Goal: Information Seeking & Learning: Check status

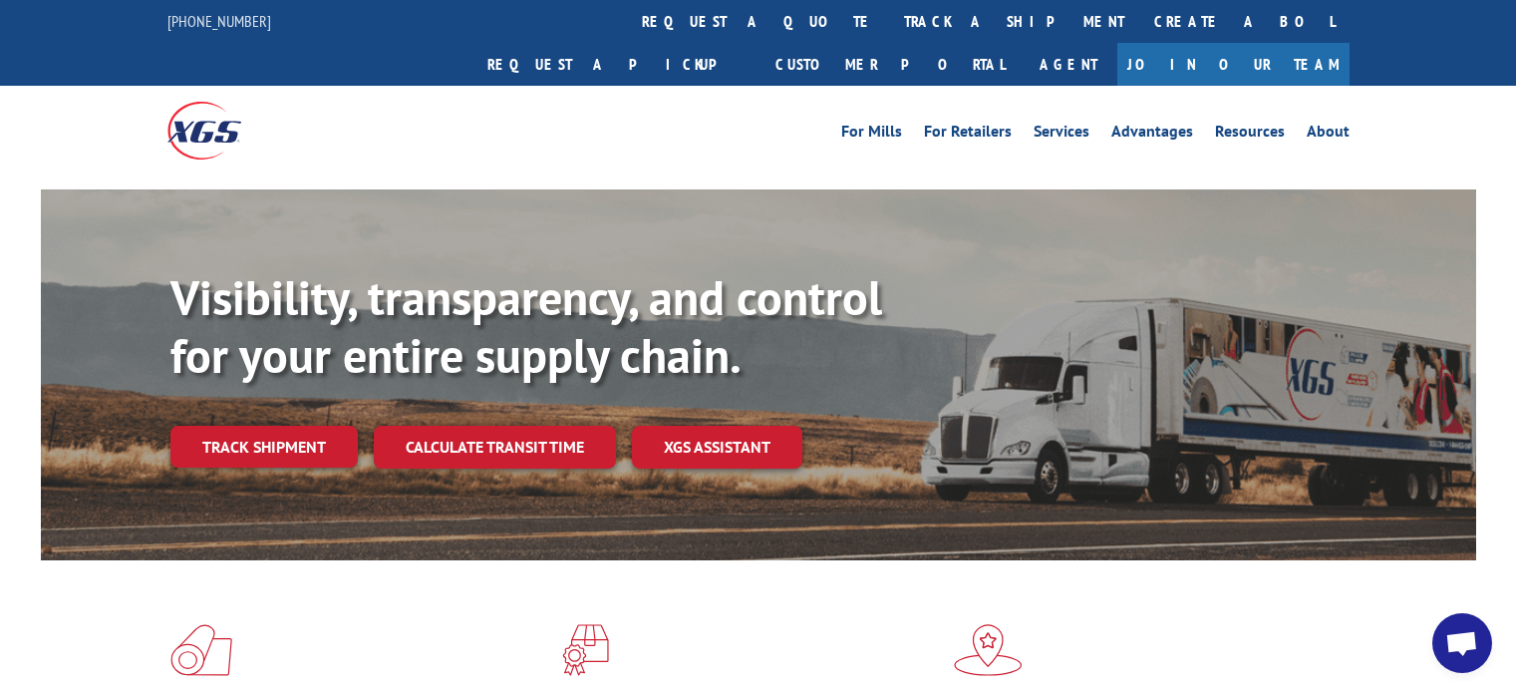
drag, startPoint x: 0, startPoint y: 0, endPoint x: 260, endPoint y: 63, distance: 267.6
click at [260, 86] on div at bounding box center [315, 130] width 296 height 89
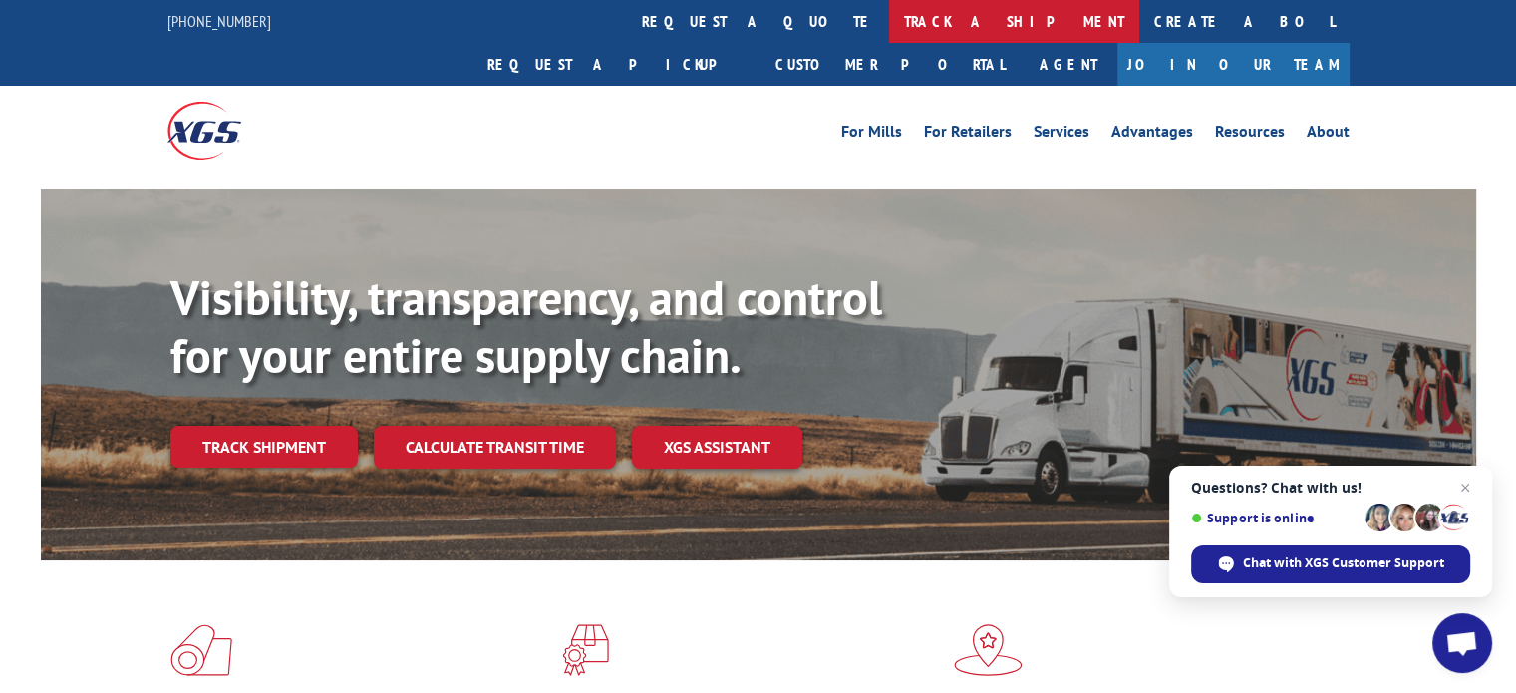
click at [889, 27] on link "track a shipment" at bounding box center [1014, 21] width 250 height 43
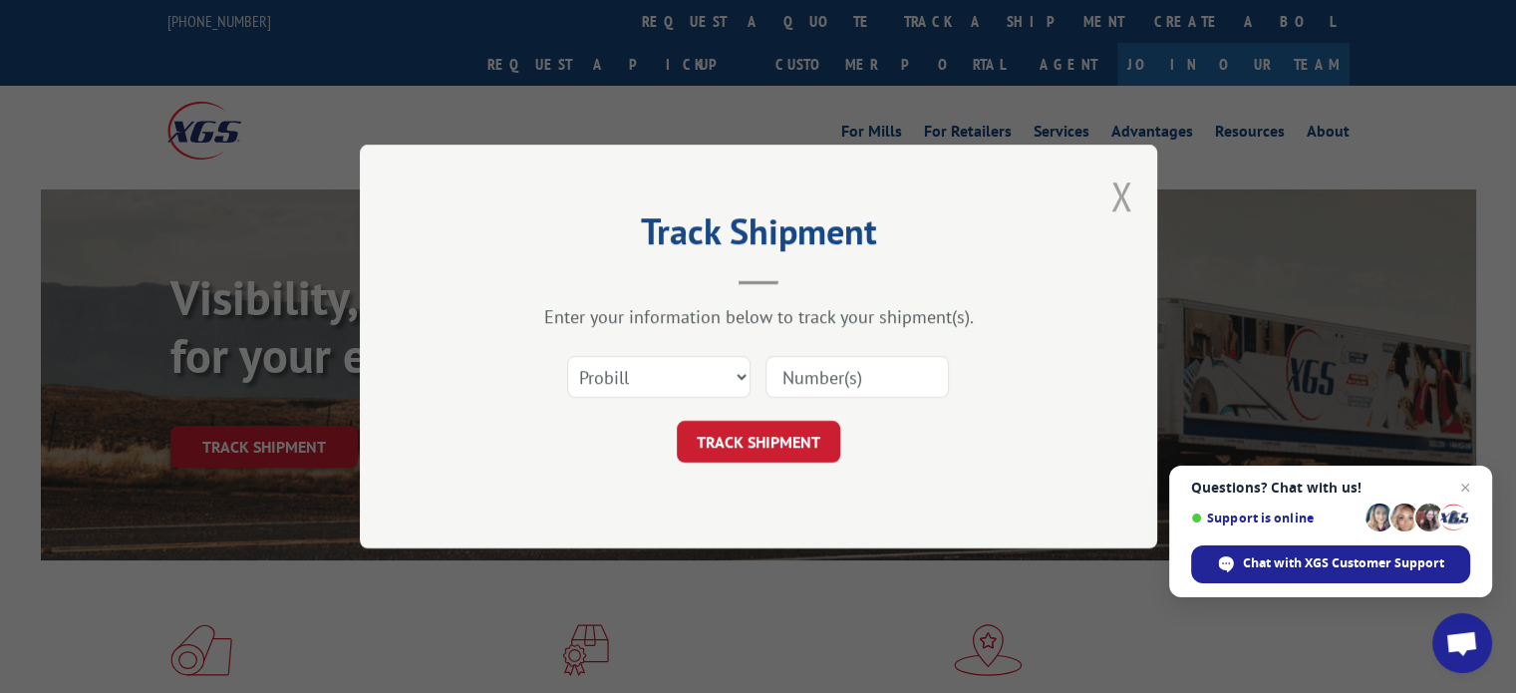
click at [1128, 192] on button "Close modal" at bounding box center [1121, 195] width 22 height 53
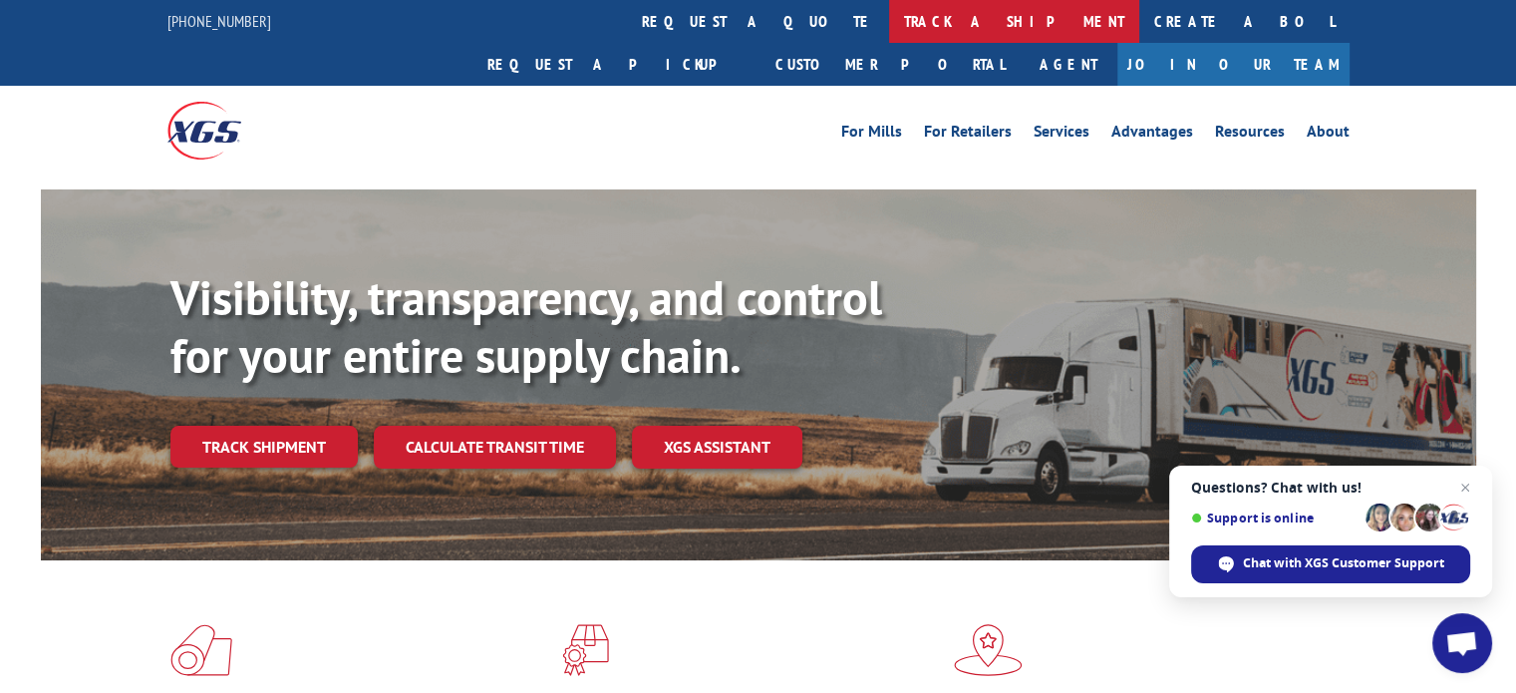
click at [889, 27] on link "track a shipment" at bounding box center [1014, 21] width 250 height 43
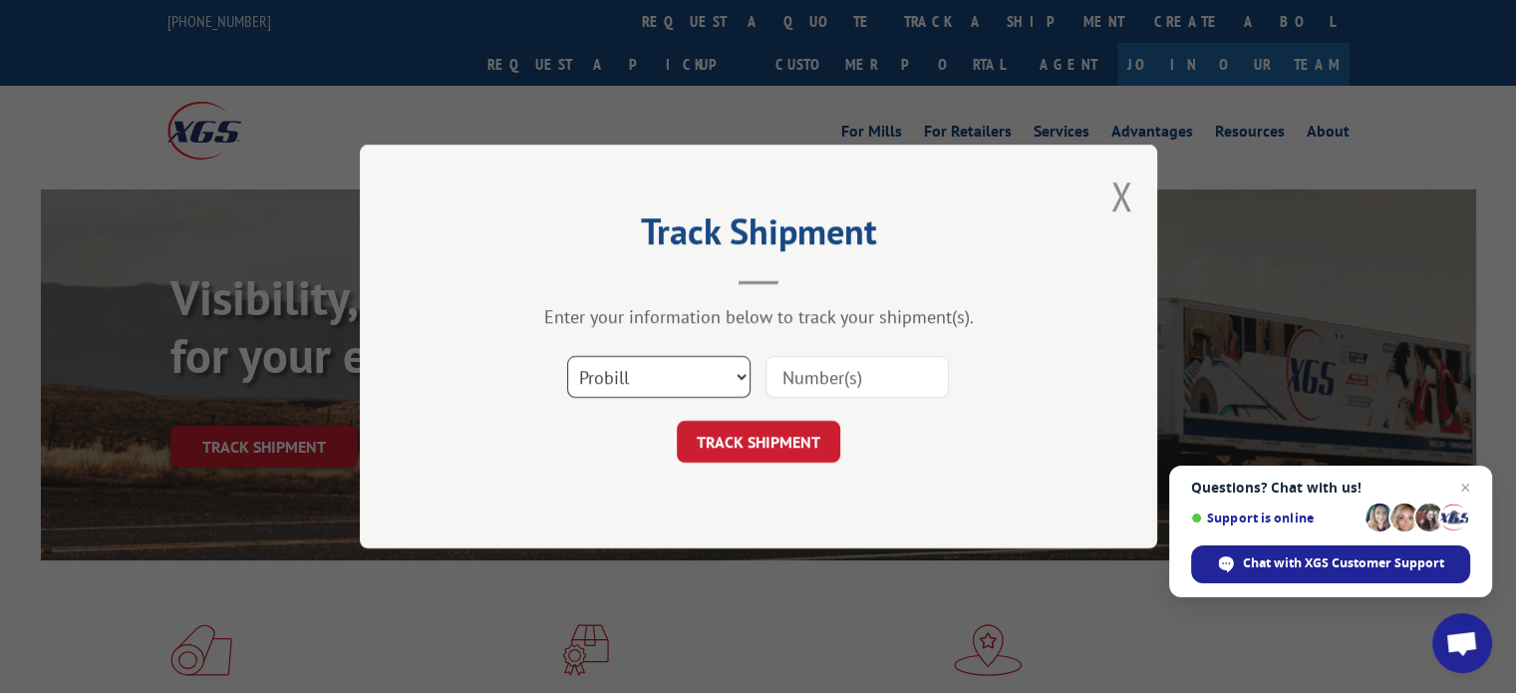
click at [735, 382] on select "Select category... Probill BOL PO" at bounding box center [658, 377] width 183 height 42
select select "bol"
click at [567, 356] on select "Select category... Probill BOL PO" at bounding box center [658, 377] width 183 height 42
click at [814, 379] on input at bounding box center [857, 377] width 183 height 42
type input "882311"
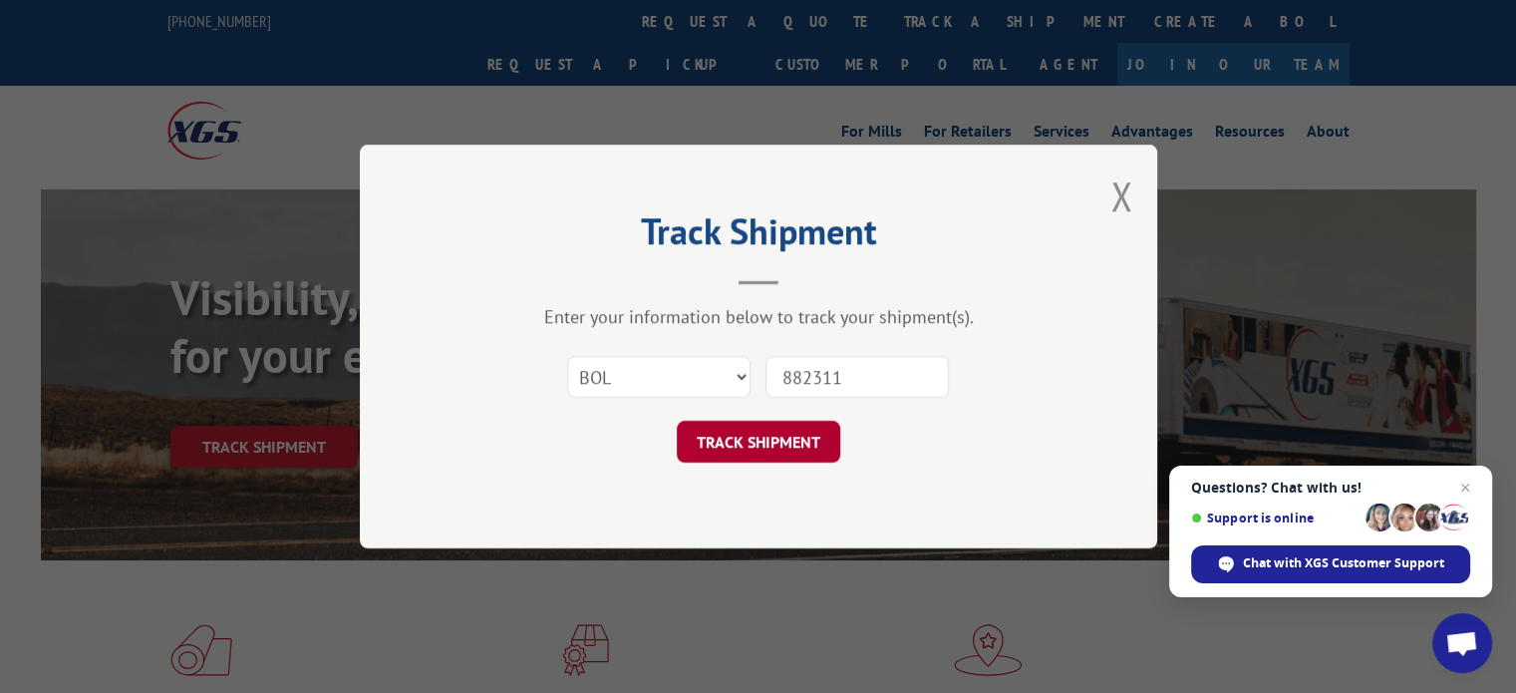
click at [768, 439] on button "TRACK SHIPMENT" at bounding box center [758, 442] width 163 height 42
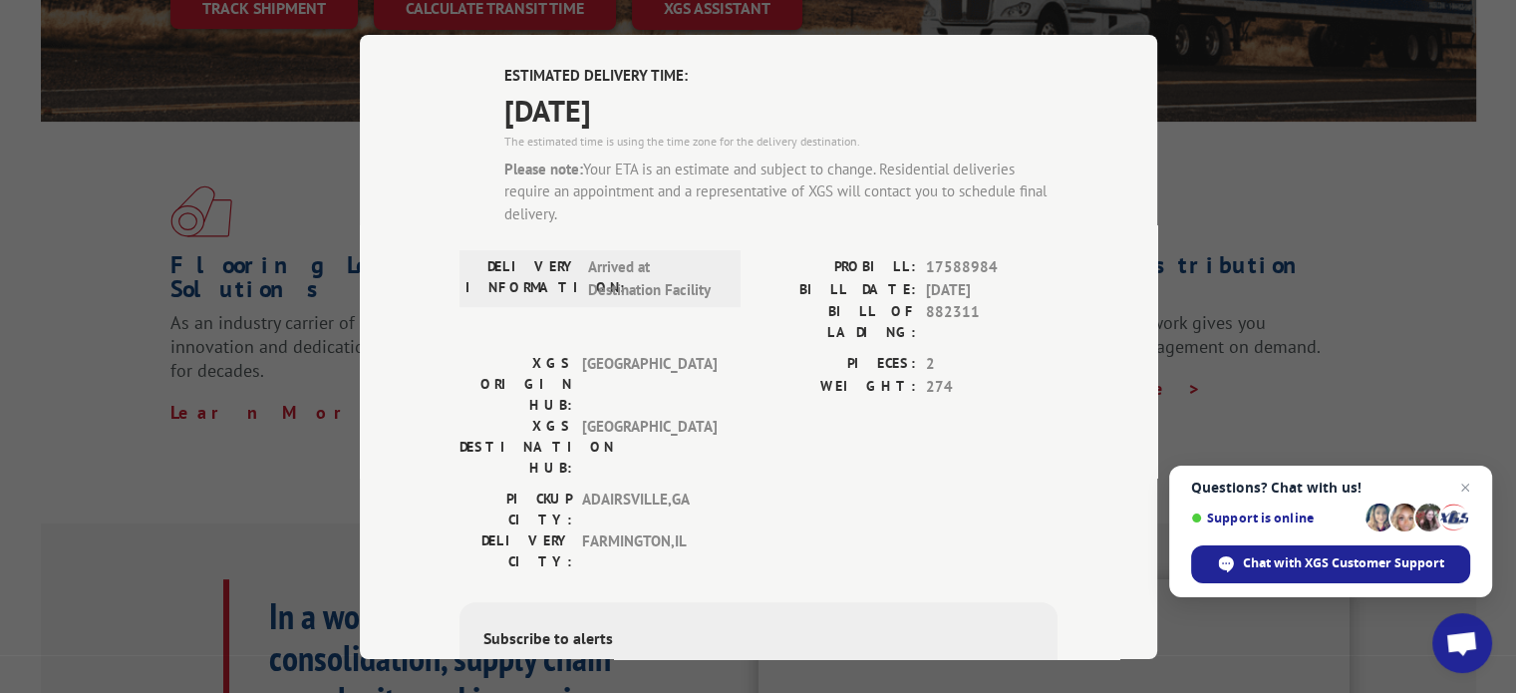
scroll to position [610, 0]
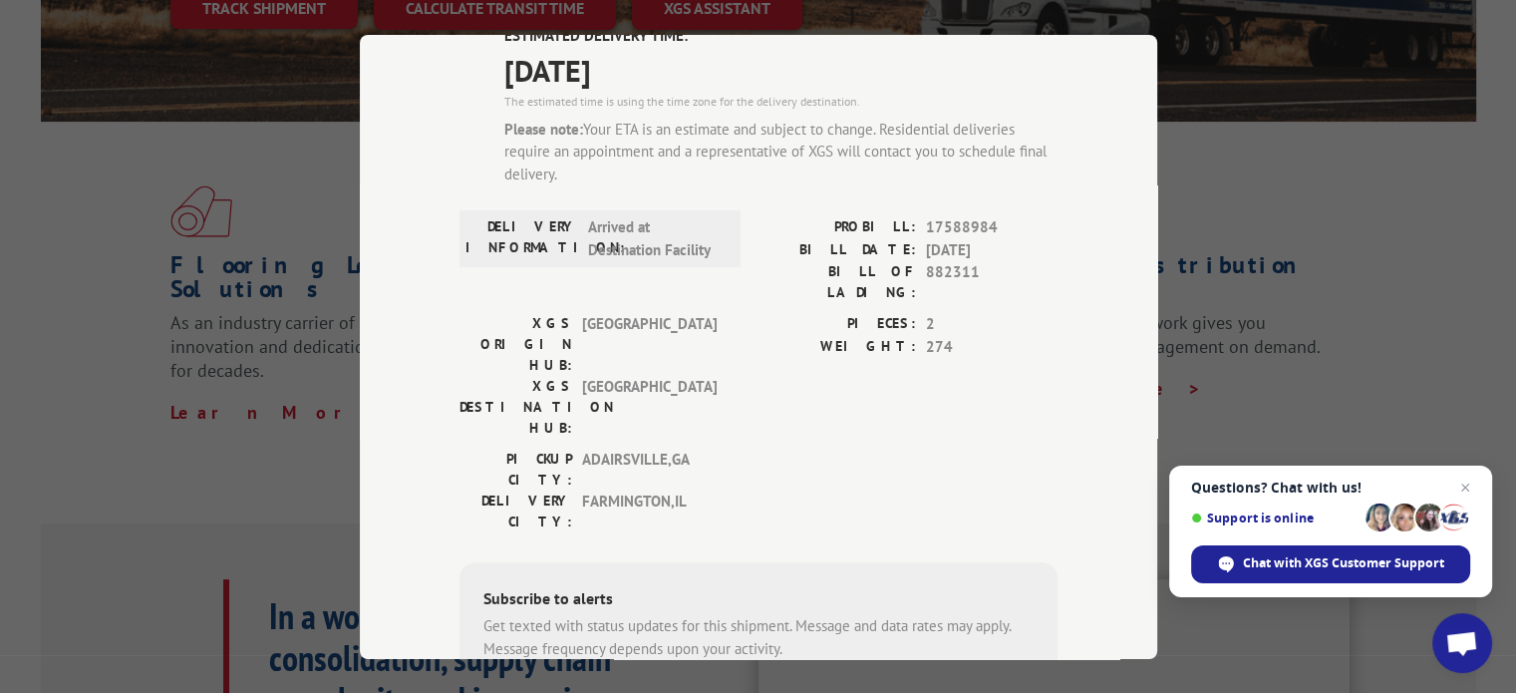
type input "[PHONE_NUMBER]"
